Goal: Information Seeking & Learning: Find specific fact

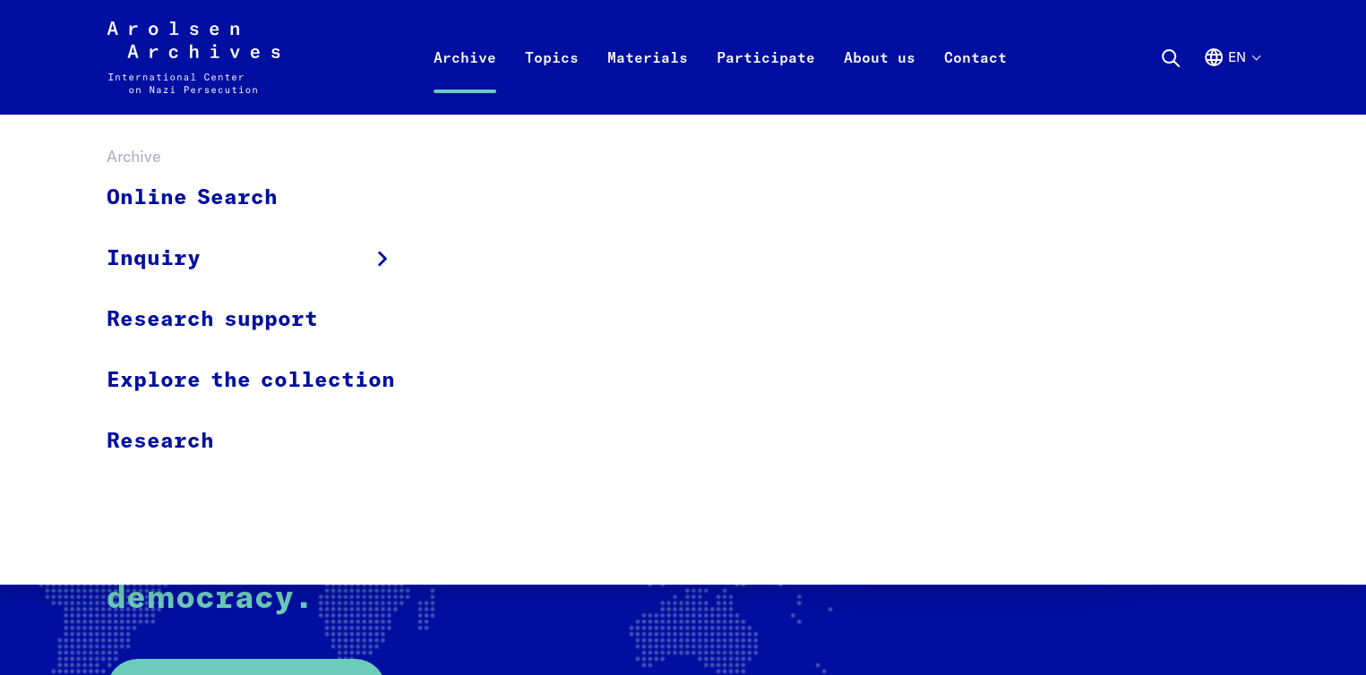
click at [459, 63] on link "Archive" at bounding box center [464, 79] width 91 height 72
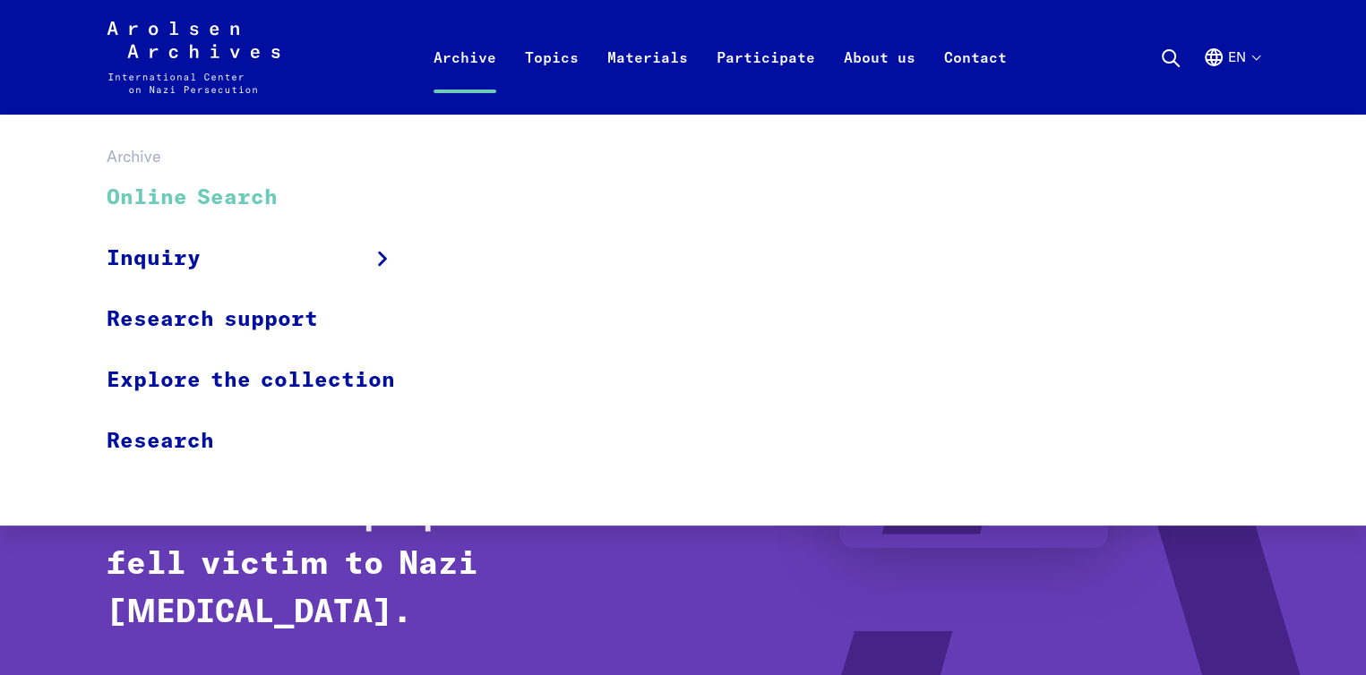
click at [172, 183] on link "Online Search" at bounding box center [263, 198] width 312 height 60
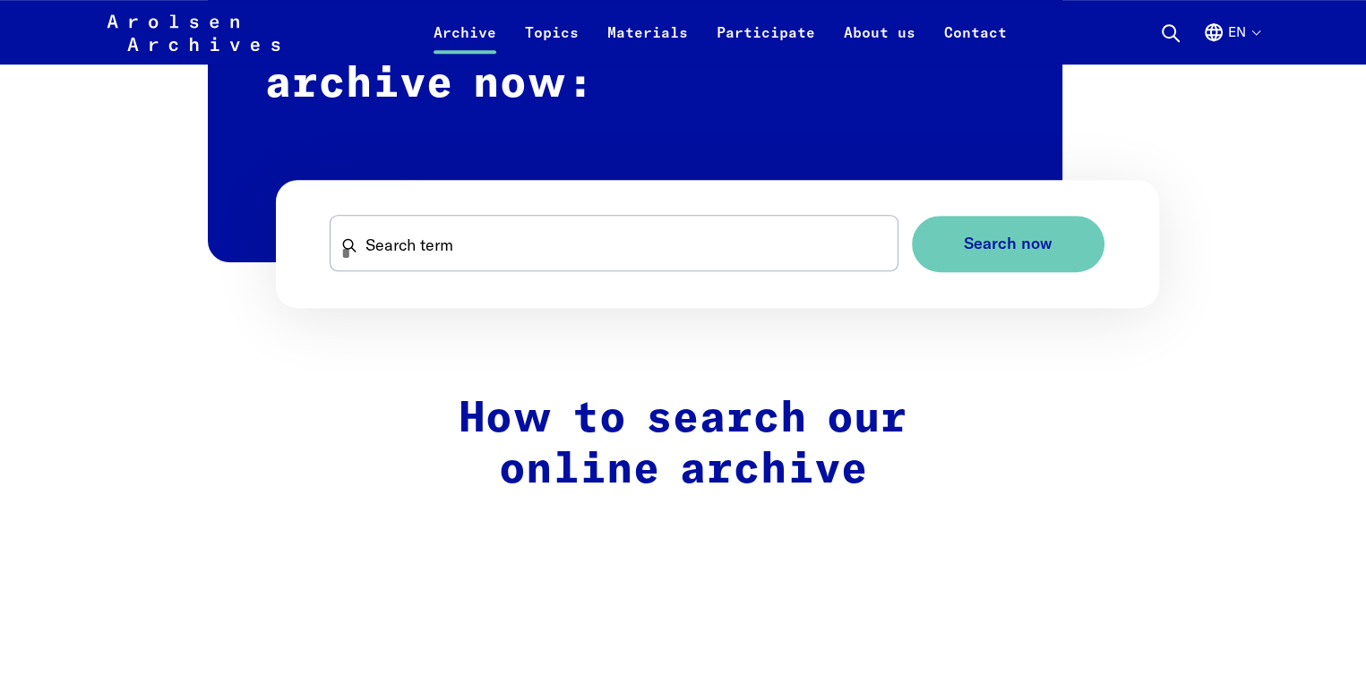
scroll to position [1157, 0]
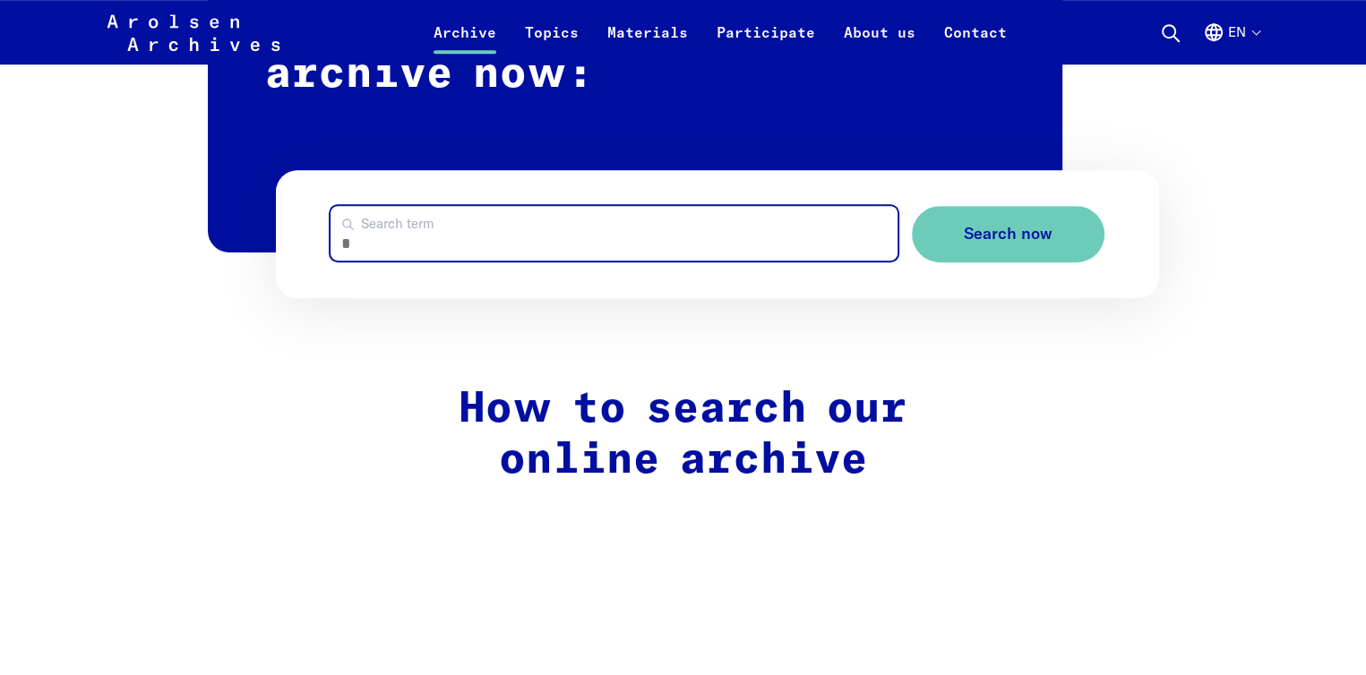
click at [416, 237] on input "Search term" at bounding box center [614, 233] width 567 height 55
type input "**********"
click at [912, 206] on button "Search now" at bounding box center [1008, 234] width 193 height 56
